Goal: Task Accomplishment & Management: Manage account settings

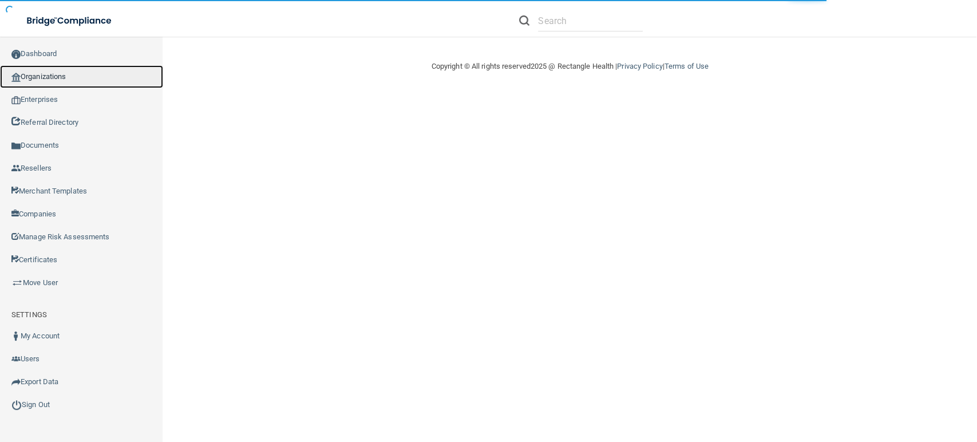
click at [100, 72] on link "Organizations" at bounding box center [81, 76] width 163 height 23
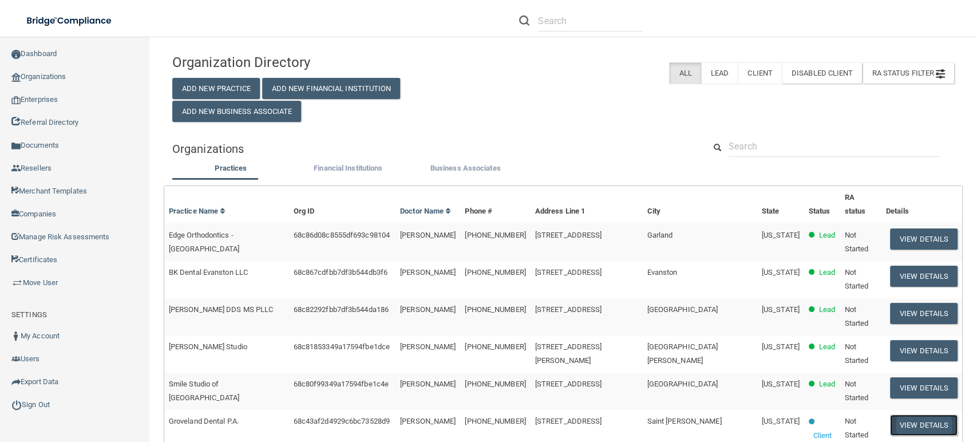
click at [924, 414] on button "View Details" at bounding box center [924, 424] width 68 height 21
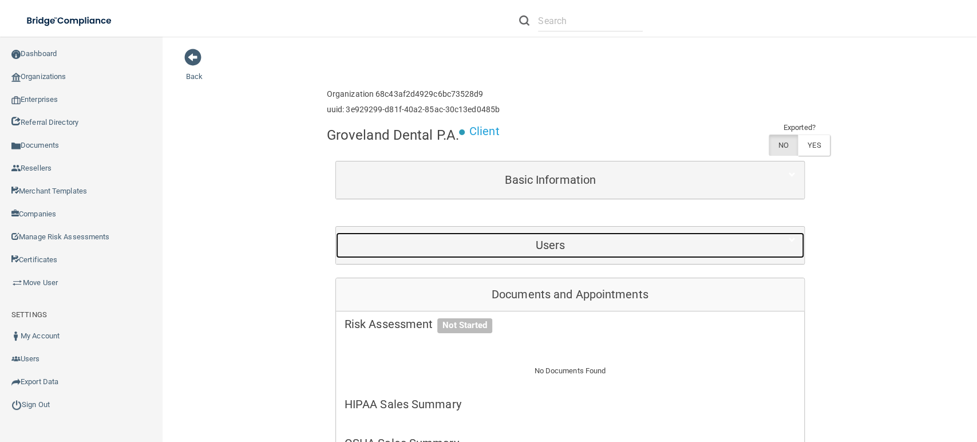
click at [421, 247] on h5 "Users" at bounding box center [550, 245] width 412 height 13
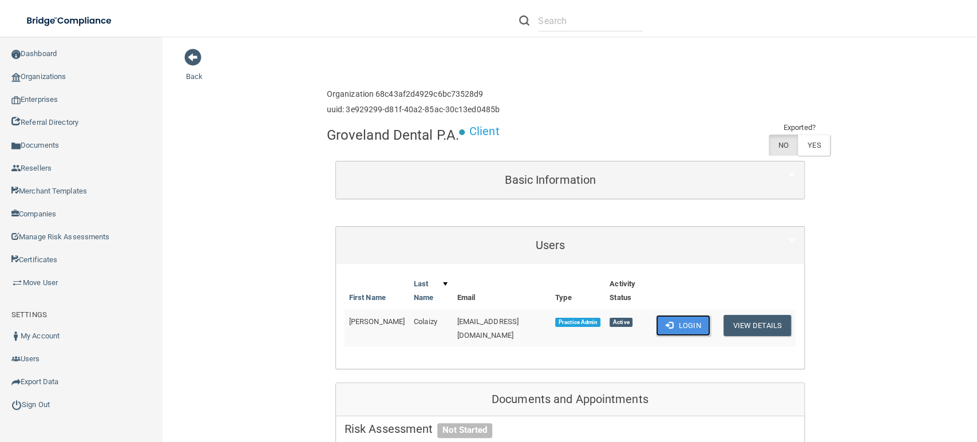
click at [669, 321] on button "Login" at bounding box center [683, 325] width 54 height 21
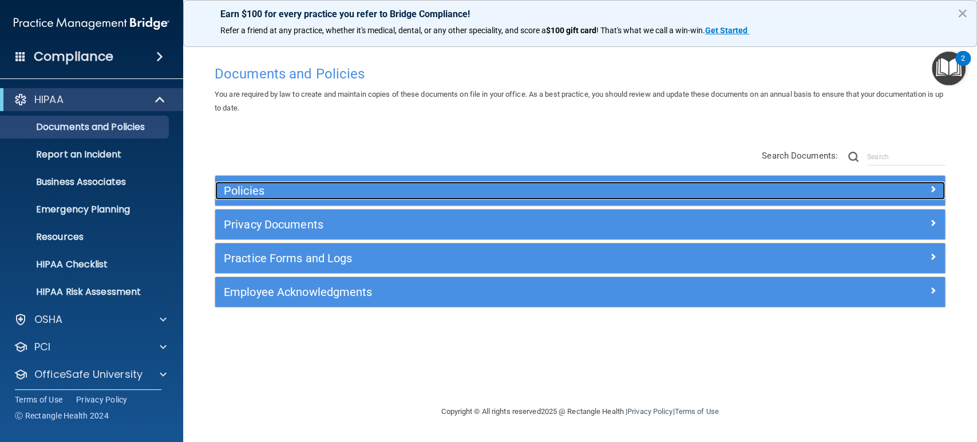
click at [509, 194] on h5 "Policies" at bounding box center [489, 190] width 530 height 13
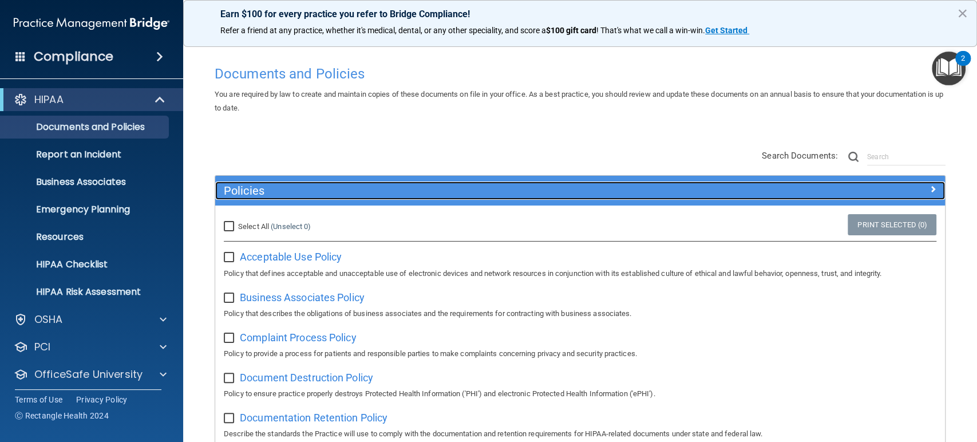
click at [509, 194] on h5 "Policies" at bounding box center [489, 190] width 530 height 13
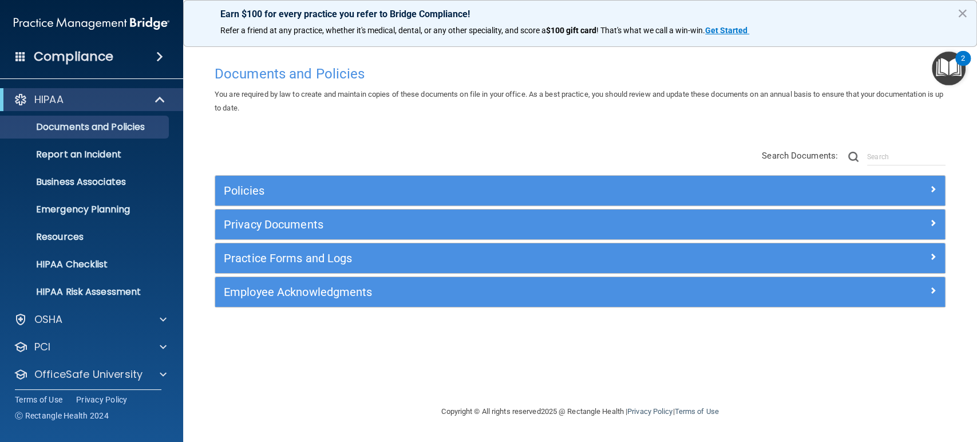
click at [426, 237] on div "Privacy Documents" at bounding box center [580, 224] width 730 height 30
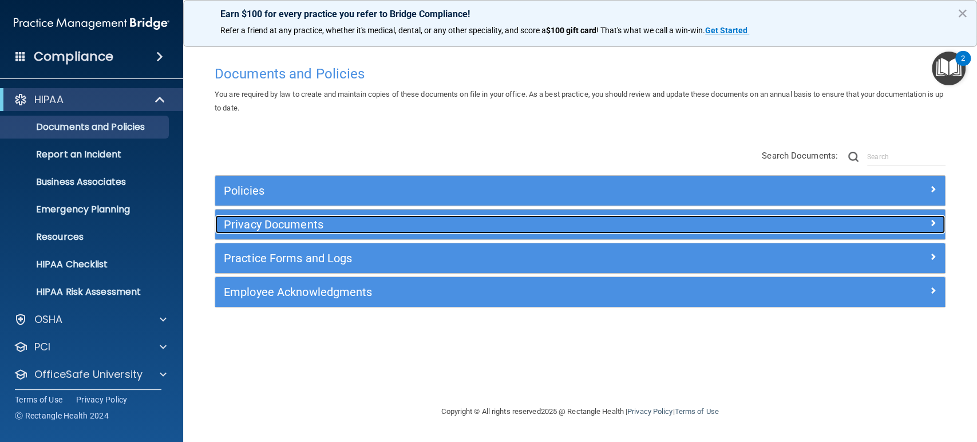
click at [427, 223] on h5 "Privacy Documents" at bounding box center [489, 224] width 530 height 13
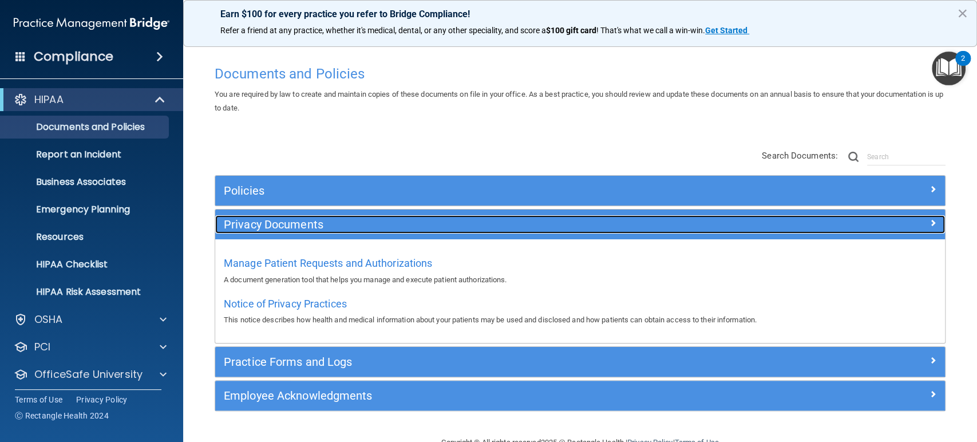
click at [427, 223] on h5 "Privacy Documents" at bounding box center [489, 224] width 530 height 13
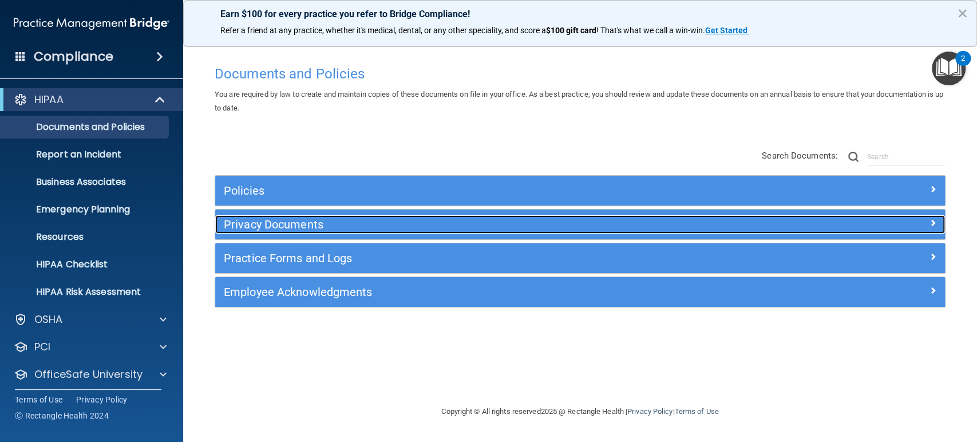
click at [427, 223] on h5 "Privacy Documents" at bounding box center [489, 224] width 530 height 13
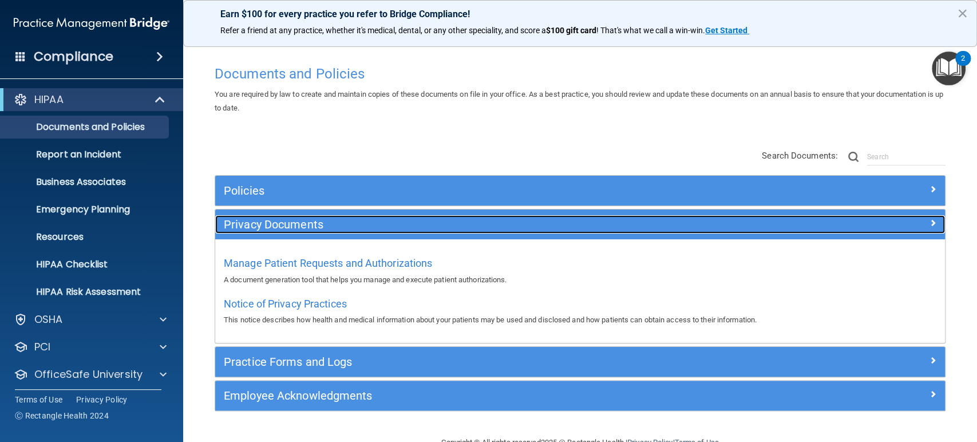
click at [395, 231] on div "Privacy Documents" at bounding box center [488, 224] width 547 height 18
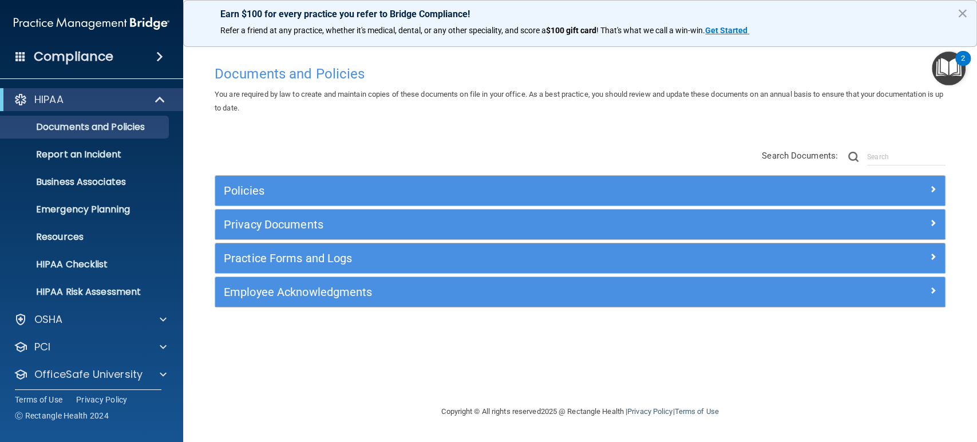
click at [377, 275] on div "Policies Select All (Unselect 0) Unselect All Print Selected (0) Acceptable Use…" at bounding box center [580, 241] width 731 height 132
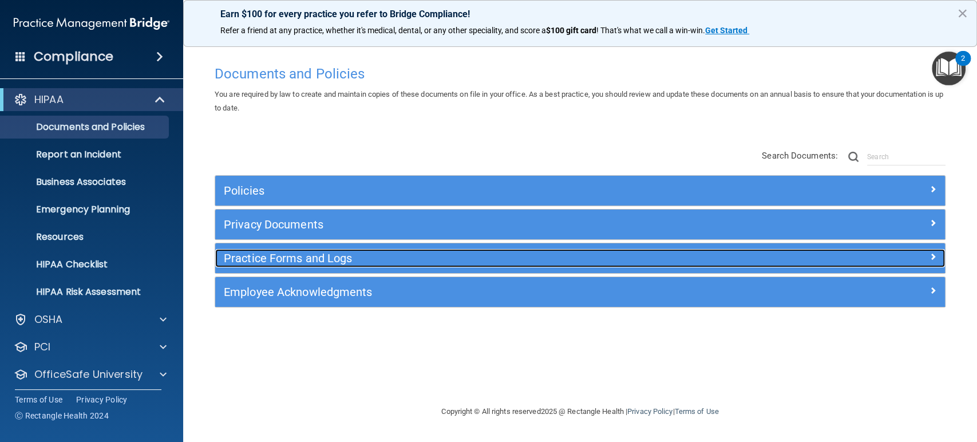
click at [379, 265] on div "Practice Forms and Logs" at bounding box center [488, 258] width 547 height 18
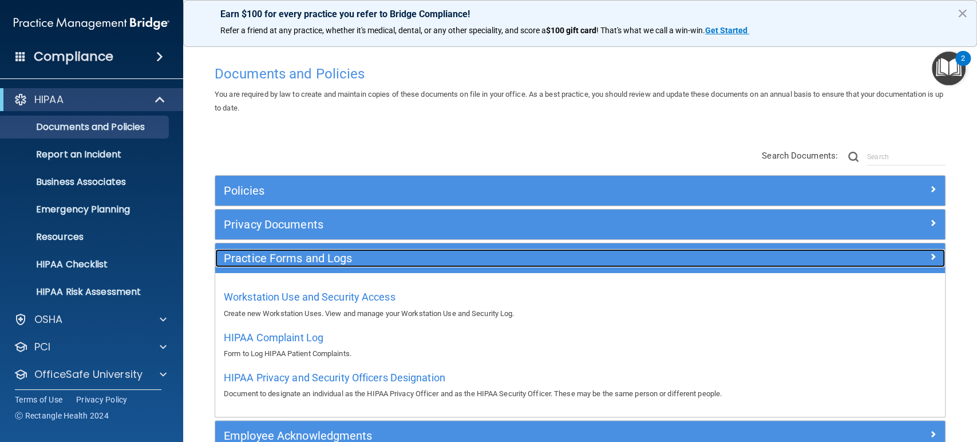
click at [383, 266] on div "Practice Forms and Logs" at bounding box center [488, 258] width 547 height 18
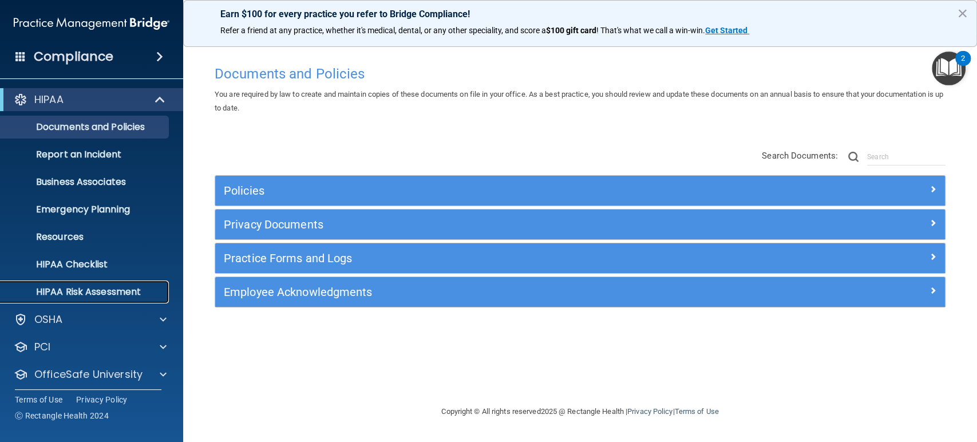
click at [118, 287] on p "HIPAA Risk Assessment" at bounding box center [85, 291] width 156 height 11
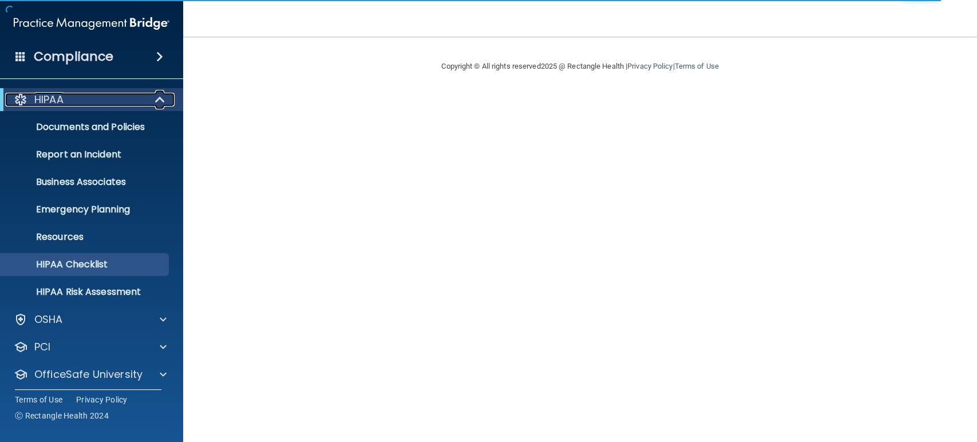
click at [156, 97] on span at bounding box center [161, 100] width 10 height 14
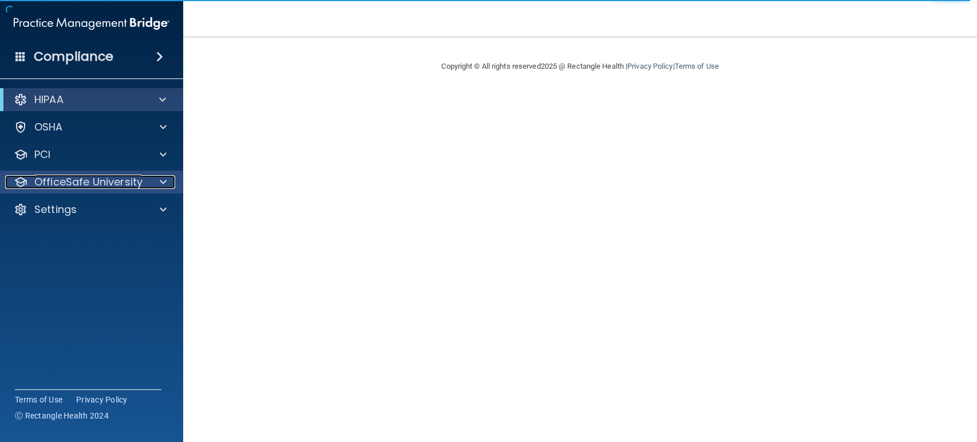
click at [121, 185] on p "OfficeSafe University" at bounding box center [88, 182] width 108 height 14
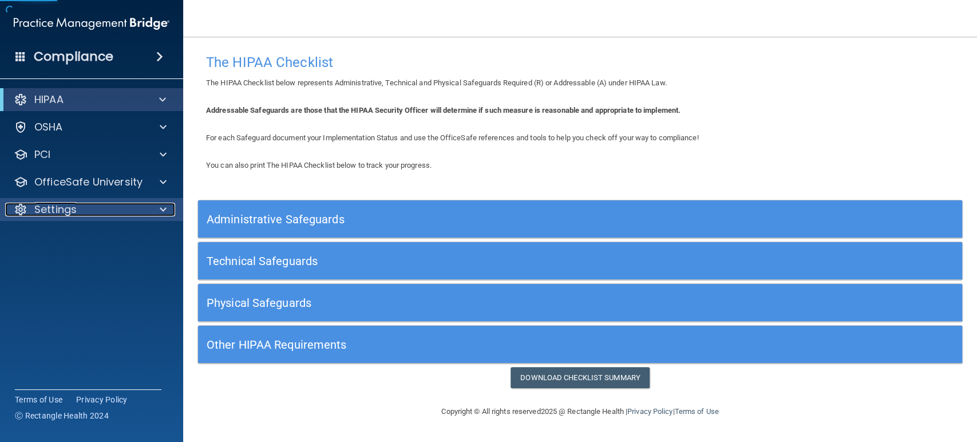
click at [117, 208] on div "Settings" at bounding box center [76, 210] width 142 height 14
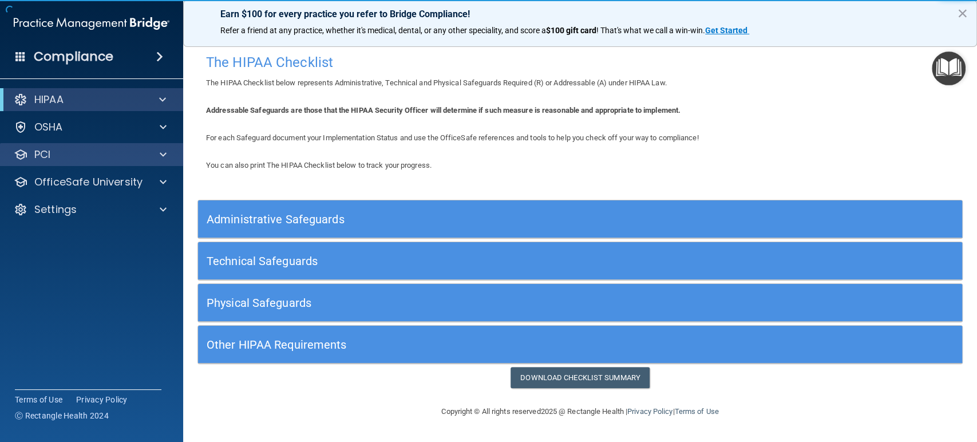
click at [108, 161] on div "PCI" at bounding box center [92, 154] width 184 height 23
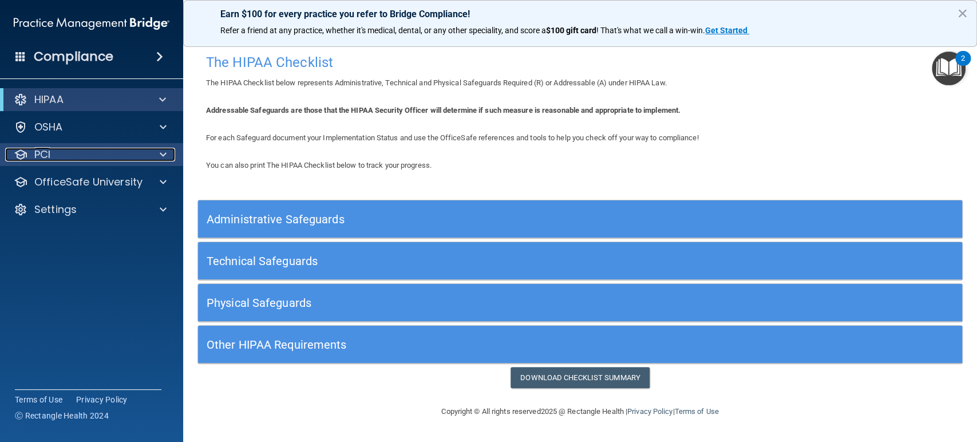
click at [165, 154] on span at bounding box center [163, 155] width 7 height 14
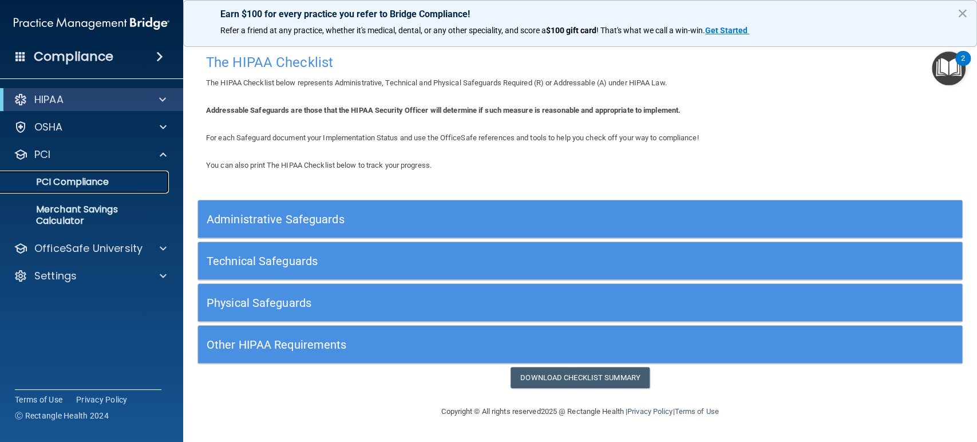
click at [124, 183] on p "PCI Compliance" at bounding box center [85, 181] width 156 height 11
click at [92, 104] on div "HIPAA" at bounding box center [75, 100] width 141 height 14
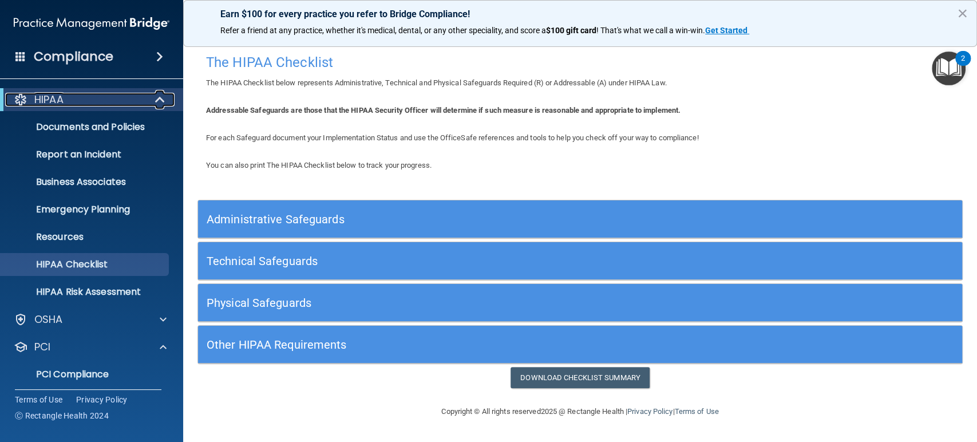
click at [92, 104] on div "HIPAA" at bounding box center [75, 100] width 141 height 14
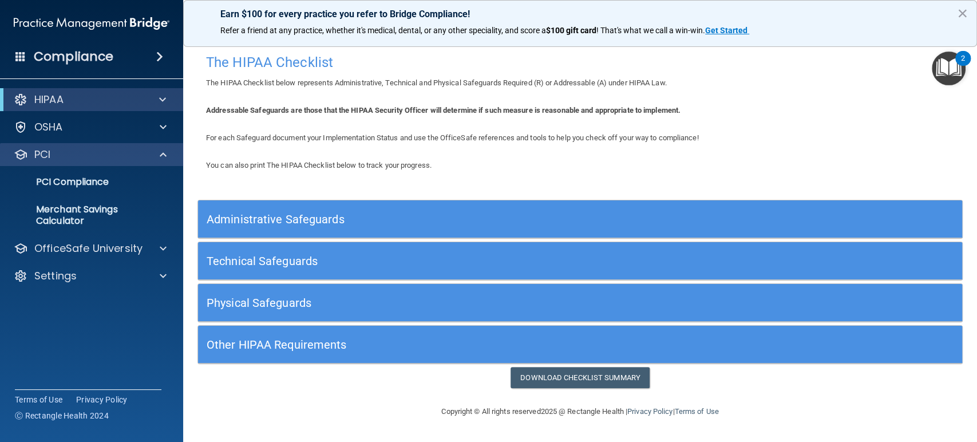
click at [104, 164] on div "PCI" at bounding box center [92, 154] width 184 height 23
click at [160, 157] on span at bounding box center [163, 155] width 7 height 14
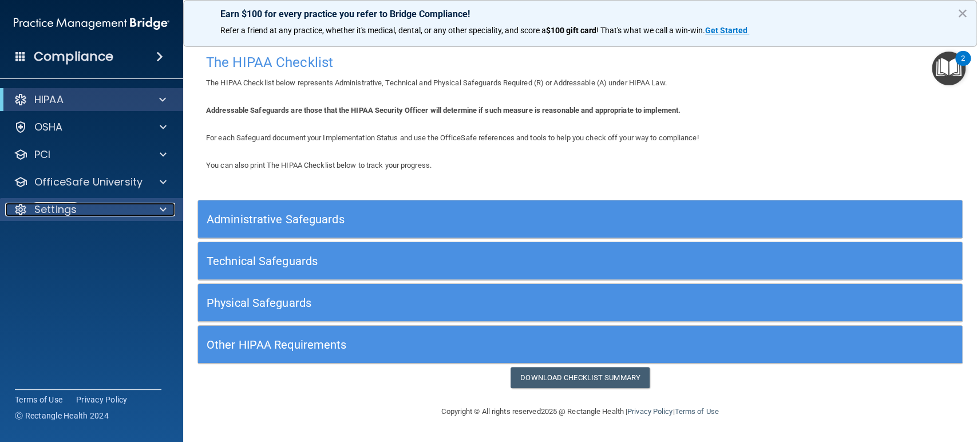
click at [164, 203] on span at bounding box center [163, 210] width 7 height 14
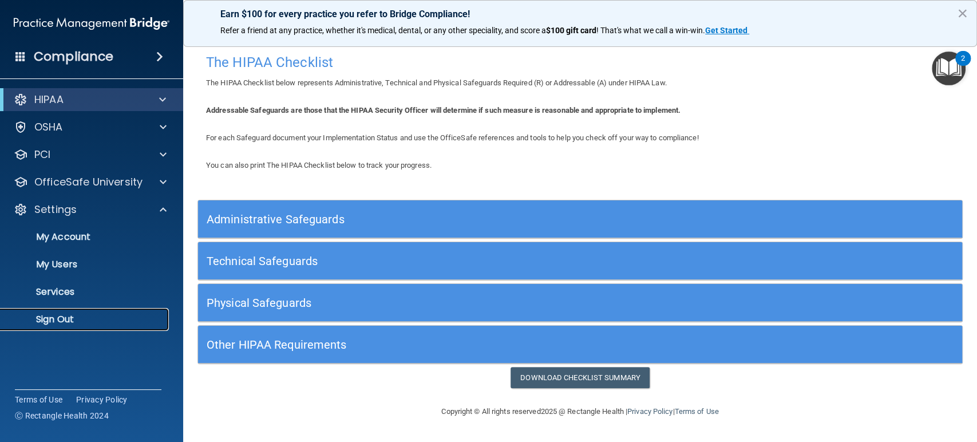
click at [104, 320] on p "Sign Out" at bounding box center [85, 319] width 156 height 11
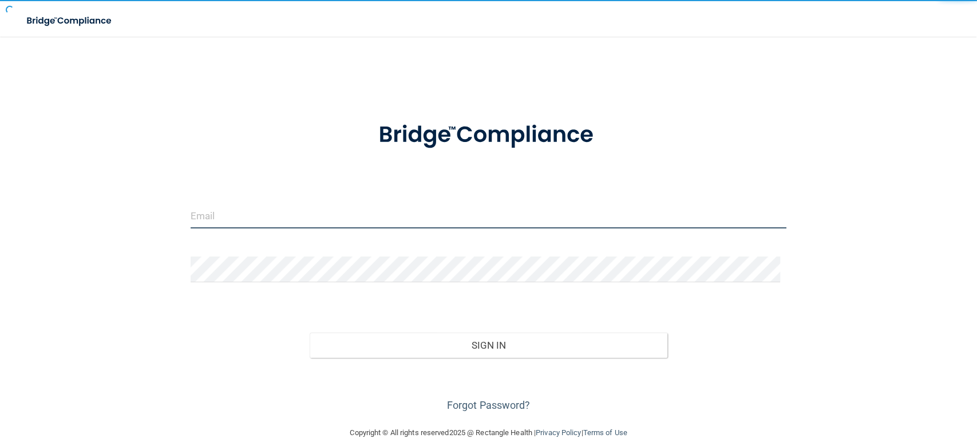
type input "[EMAIL_ADDRESS][DOMAIN_NAME]"
